Goal: Transaction & Acquisition: Purchase product/service

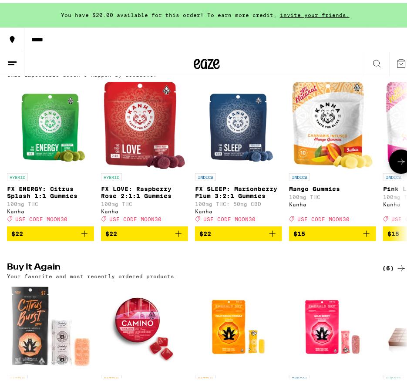
scroll to position [522, 0]
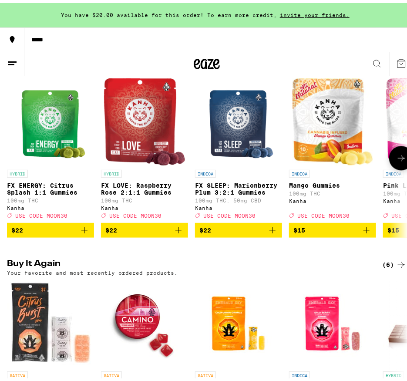
click at [249, 158] on icon at bounding box center [401, 155] width 7 height 6
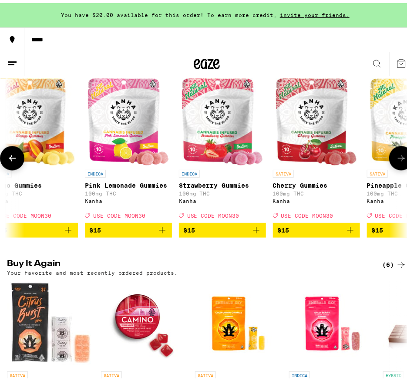
click at [249, 158] on icon at bounding box center [401, 155] width 7 height 6
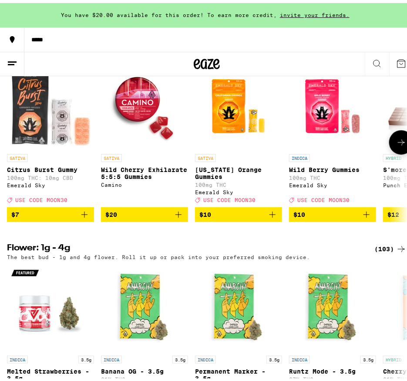
scroll to position [0, 596]
click at [179, 217] on icon "Add to bag" at bounding box center [178, 211] width 10 height 10
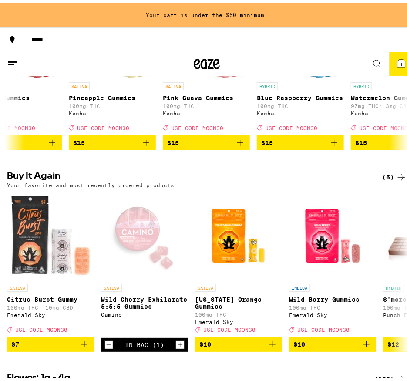
scroll to position [0, 0]
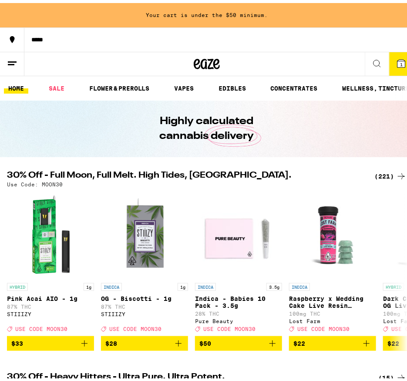
drag, startPoint x: 218, startPoint y: 289, endPoint x: 130, endPoint y: -46, distance: 345.8
click at [195, 85] on link "VAPES" at bounding box center [184, 85] width 28 height 10
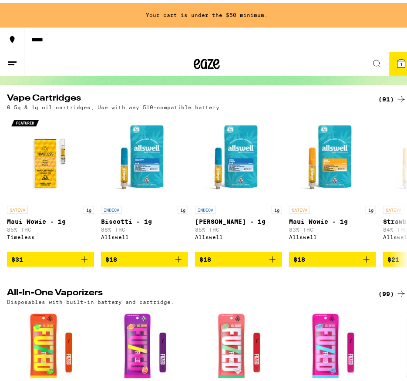
scroll to position [87, 0]
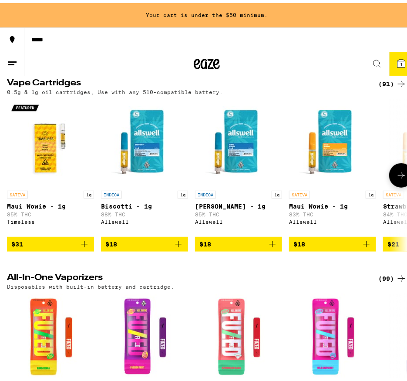
click at [249, 178] on icon at bounding box center [401, 172] width 10 height 10
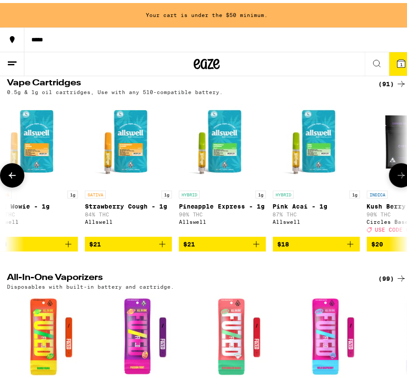
click at [249, 178] on icon at bounding box center [401, 172] width 10 height 10
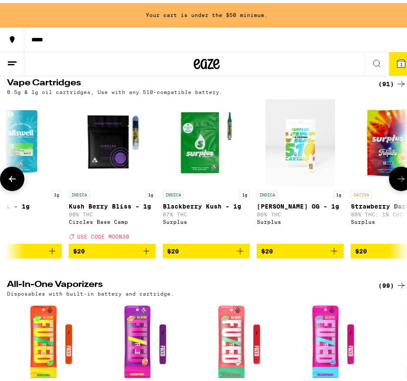
click at [249, 179] on icon at bounding box center [401, 176] width 7 height 6
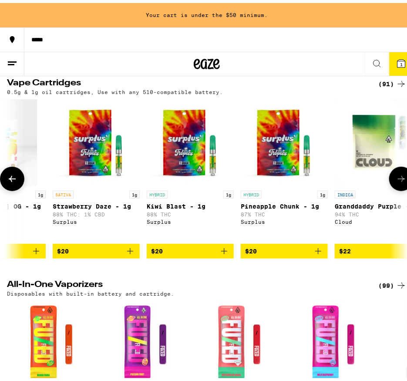
click at [249, 180] on icon at bounding box center [401, 176] width 10 height 10
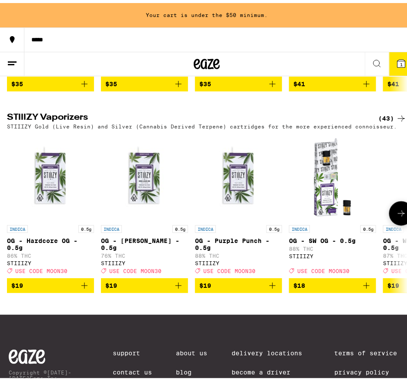
scroll to position [609, 0]
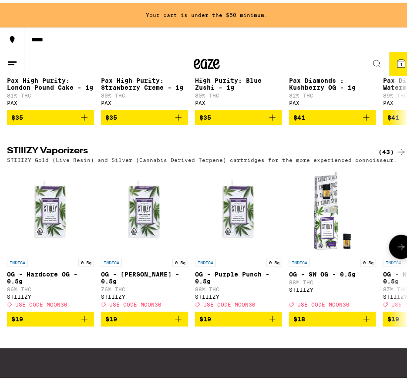
click at [249, 249] on icon at bounding box center [401, 244] width 10 height 10
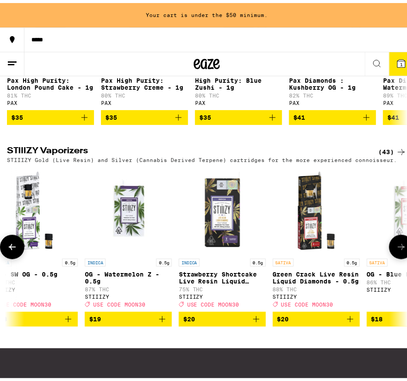
click at [249, 249] on icon at bounding box center [401, 244] width 10 height 10
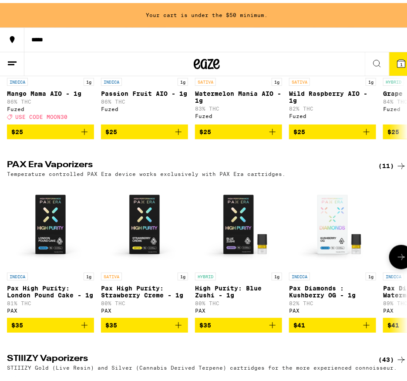
scroll to position [391, 0]
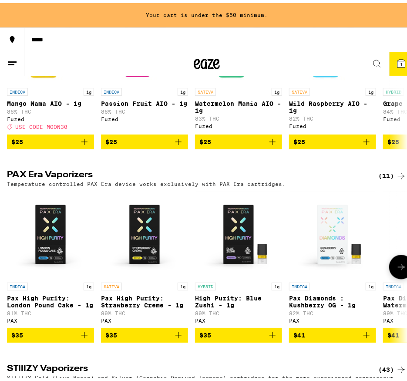
click at [249, 269] on icon at bounding box center [401, 264] width 10 height 10
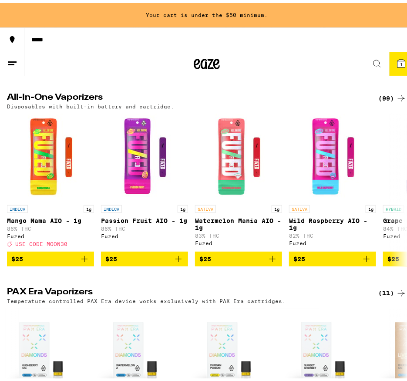
scroll to position [217, 0]
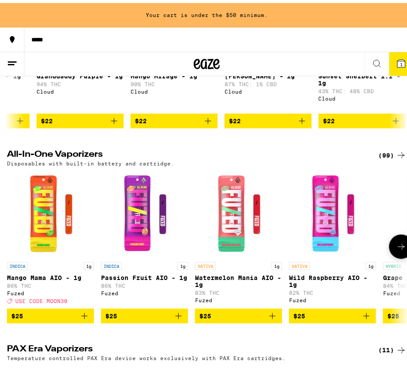
click at [249, 249] on icon at bounding box center [401, 244] width 10 height 10
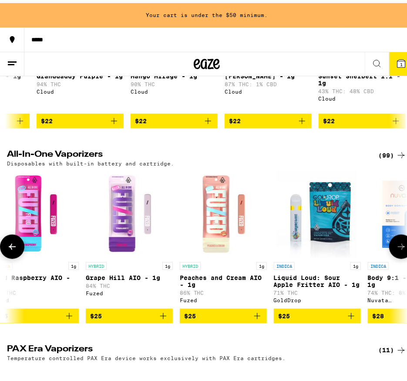
scroll to position [0, 298]
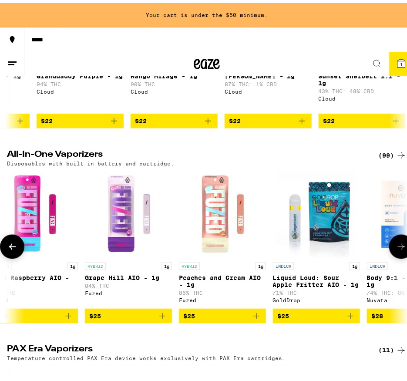
click at [217, 212] on img "Open page for Peaches and Cream AIO - 1g from Fuzed" at bounding box center [222, 211] width 87 height 87
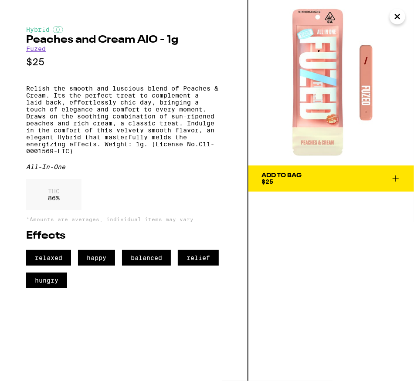
click at [249, 16] on icon "Close" at bounding box center [397, 16] width 10 height 13
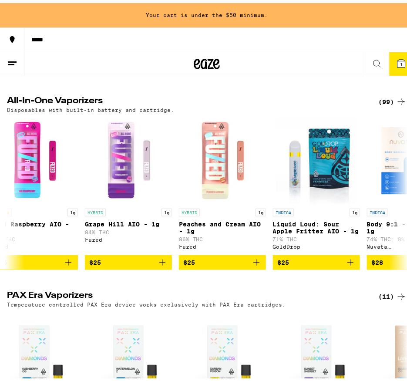
scroll to position [261, 0]
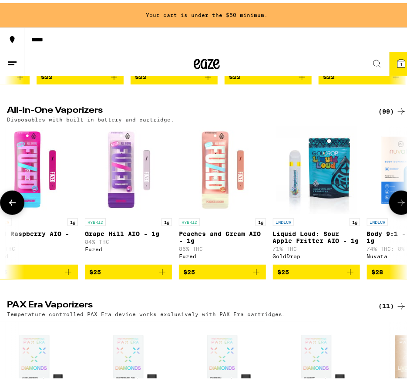
click at [249, 204] on button at bounding box center [401, 200] width 24 height 24
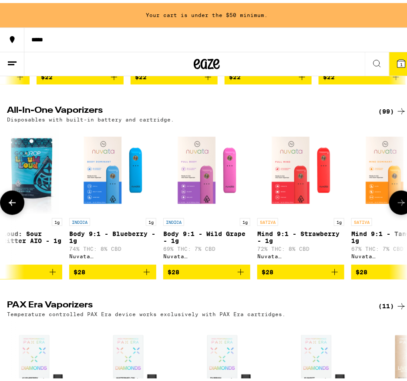
scroll to position [0, 596]
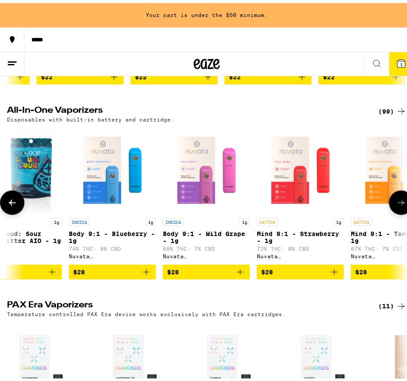
click at [249, 196] on img "Open page for Mind 9:1 - Strawberry - 1g from Nuvata (CA)" at bounding box center [300, 167] width 87 height 87
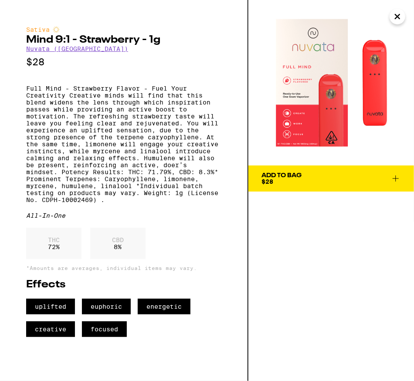
click at [249, 20] on icon "Close" at bounding box center [397, 16] width 10 height 13
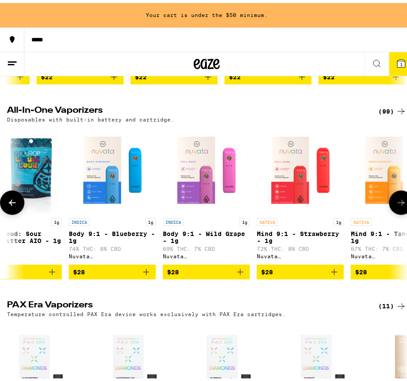
click at [249, 274] on span "$28" at bounding box center [300, 269] width 78 height 10
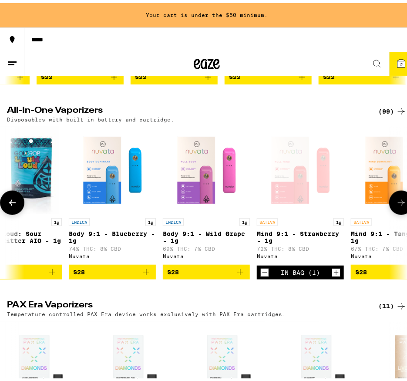
click at [249, 212] on button at bounding box center [401, 200] width 24 height 24
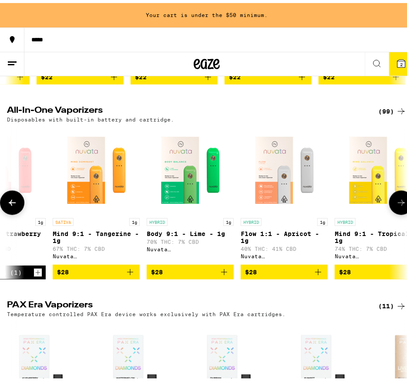
drag, startPoint x: 388, startPoint y: 212, endPoint x: 394, endPoint y: 212, distance: 6.2
click at [249, 212] on button at bounding box center [401, 200] width 24 height 24
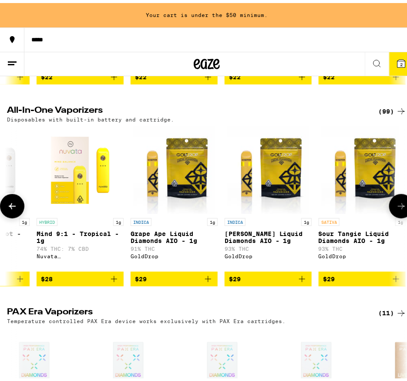
click at [249, 209] on icon at bounding box center [401, 203] width 10 height 10
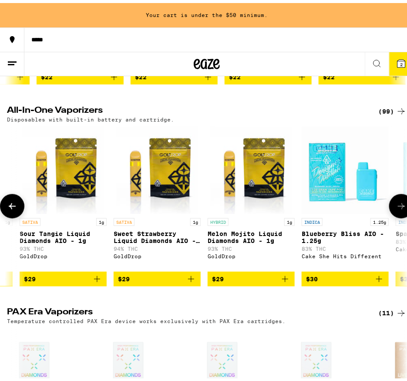
click at [249, 209] on icon at bounding box center [401, 203] width 10 height 10
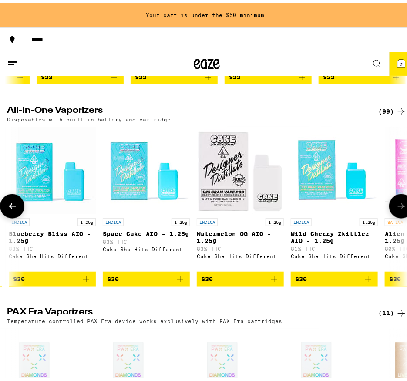
scroll to position [0, 1790]
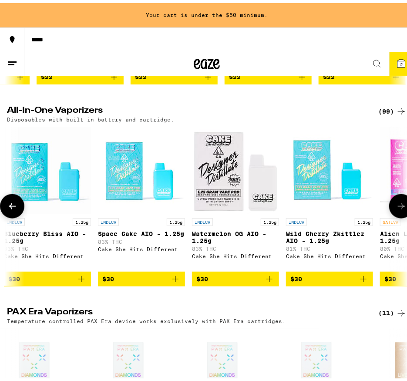
click at [249, 209] on icon at bounding box center [401, 203] width 10 height 10
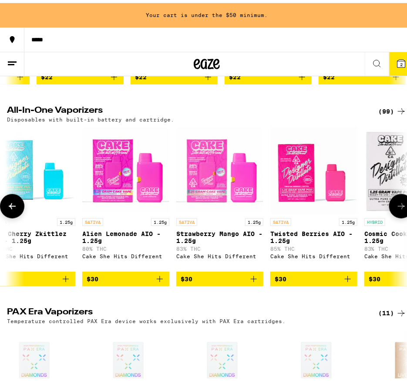
scroll to position [0, 2088]
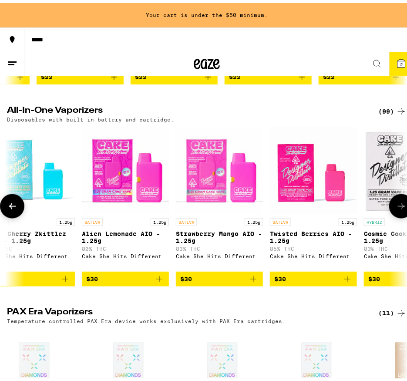
click at [205, 196] on img "Open page for Strawberry Mango AIO - 1.25g from Cake She Hits Different" at bounding box center [219, 167] width 87 height 87
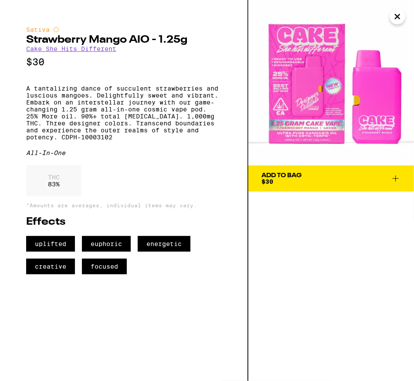
click at [188, 327] on div "Sativa Strawberry Mango AIO - 1.25g Cake She Hits Different $30 A tantalizing d…" at bounding box center [124, 190] width 248 height 381
click at [249, 178] on span "$30" at bounding box center [267, 181] width 12 height 7
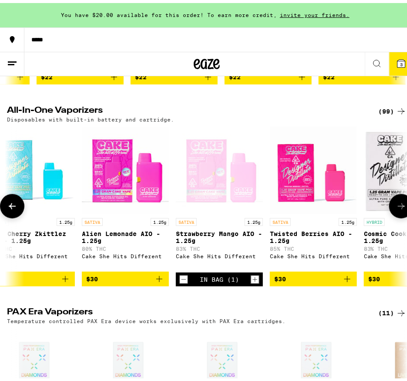
click at [249, 209] on icon at bounding box center [401, 203] width 10 height 10
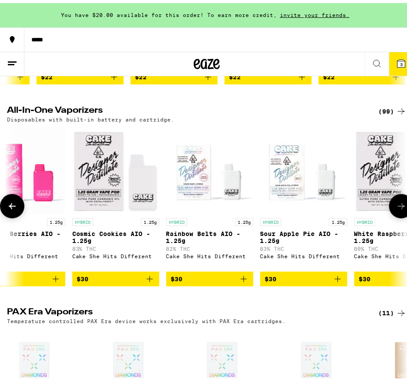
scroll to position [0, 2386]
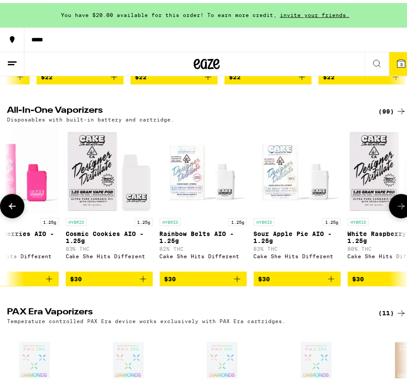
click at [249, 209] on icon at bounding box center [401, 203] width 10 height 10
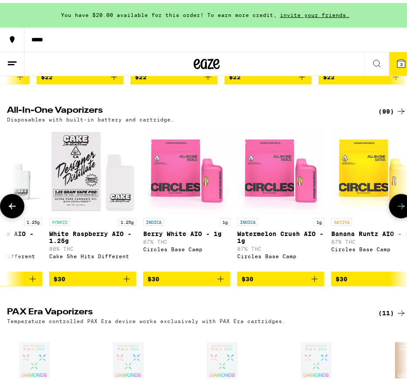
click at [249, 209] on icon at bounding box center [401, 203] width 10 height 10
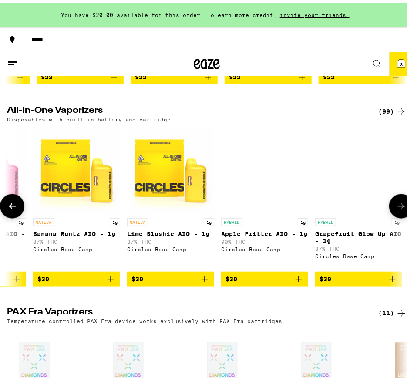
click at [249, 209] on icon at bounding box center [401, 203] width 10 height 10
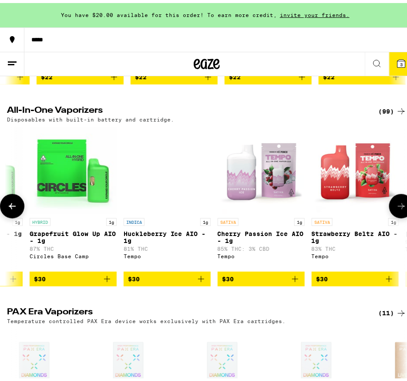
scroll to position [0, 3281]
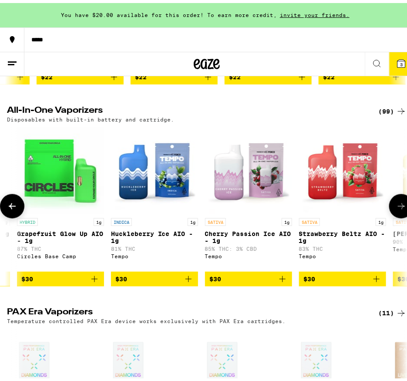
click at [249, 206] on icon at bounding box center [401, 203] width 7 height 6
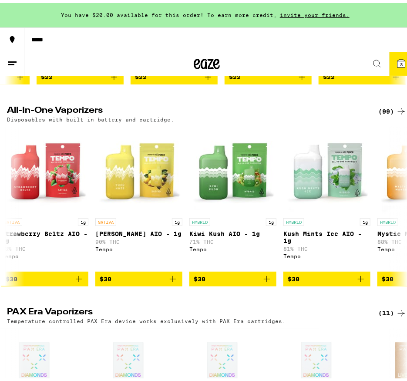
scroll to position [0, 3579]
